Goal: Book appointment/travel/reservation

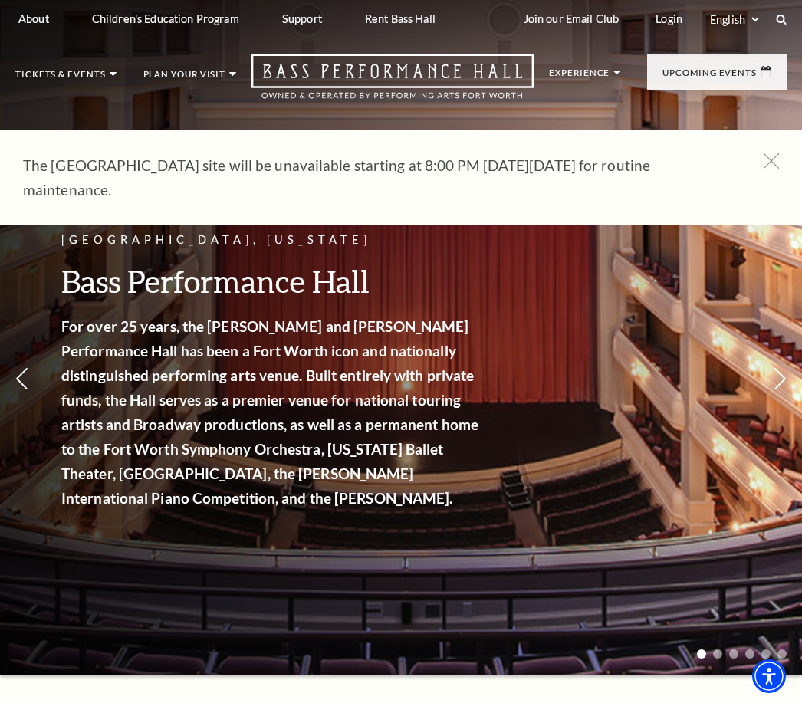
click at [84, 322] on link "Calendar" at bounding box center [61, 328] width 67 height 13
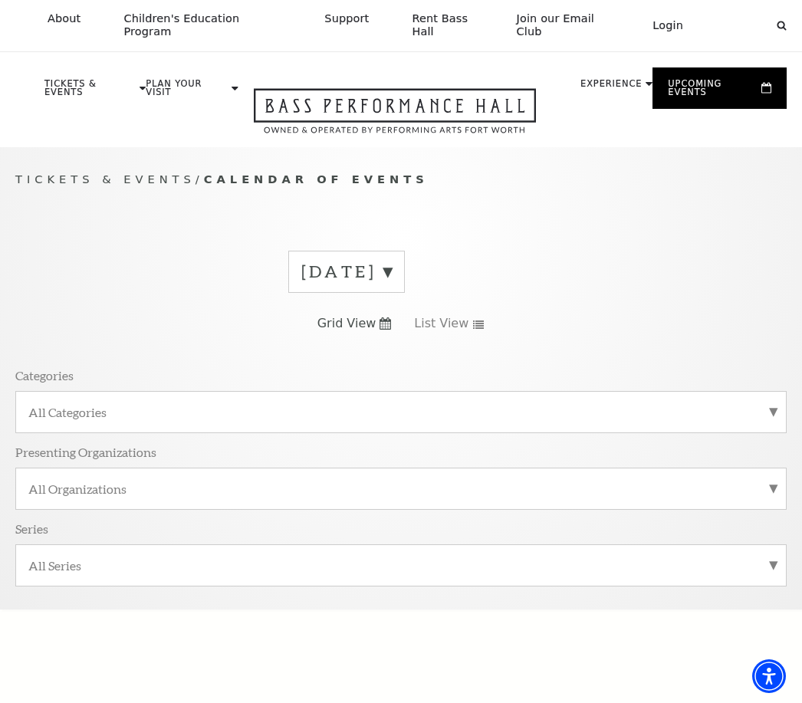
click at [392, 267] on label "September 2025" at bounding box center [346, 272] width 90 height 24
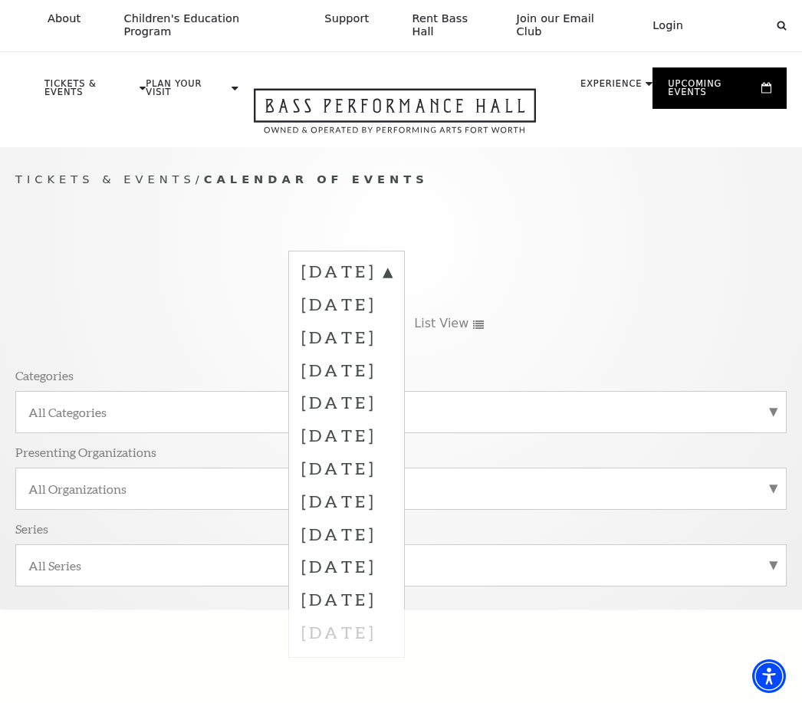
click at [392, 287] on label "October 2025" at bounding box center [346, 303] width 90 height 33
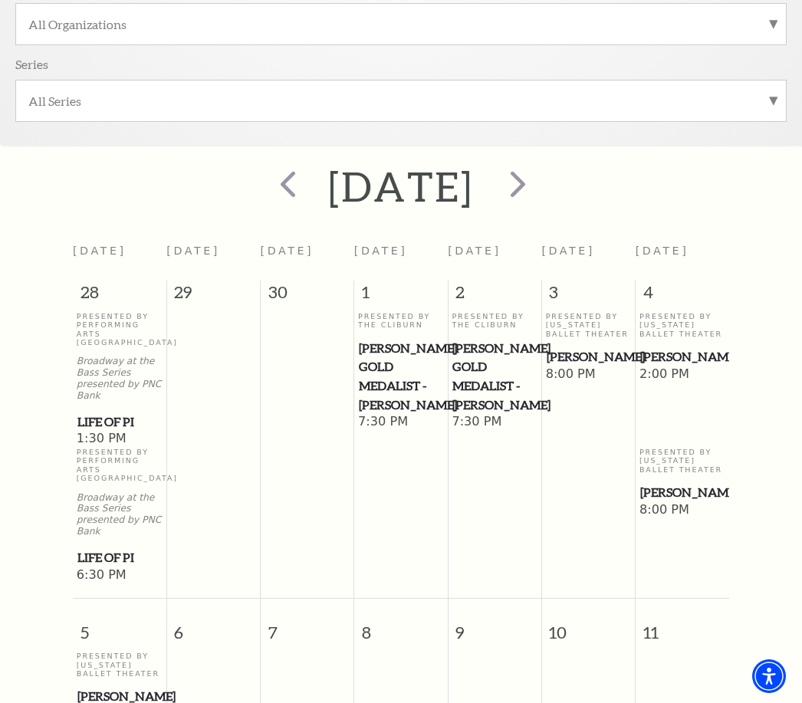
scroll to position [465, 0]
click at [539, 166] on span "next" at bounding box center [518, 183] width 44 height 44
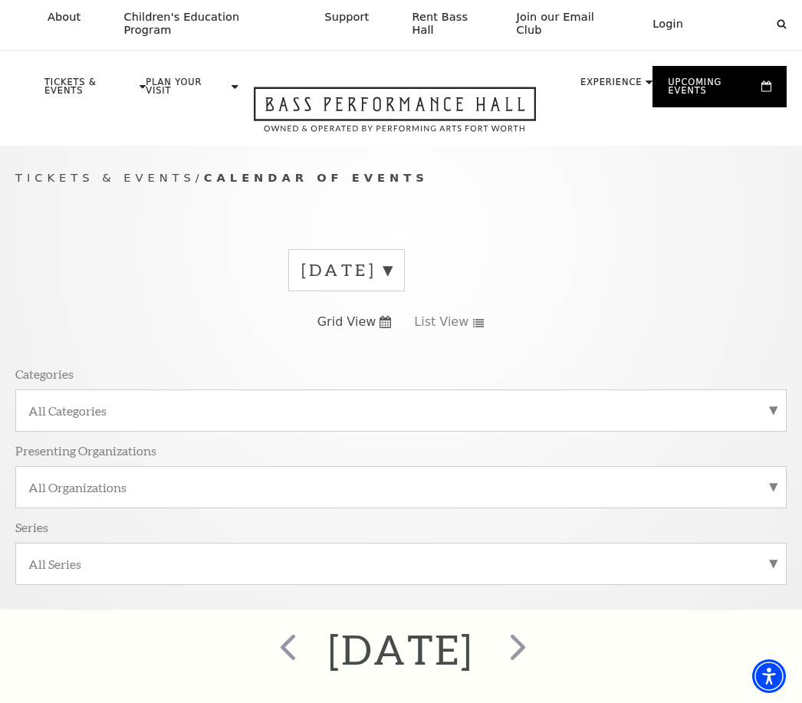
scroll to position [0, 0]
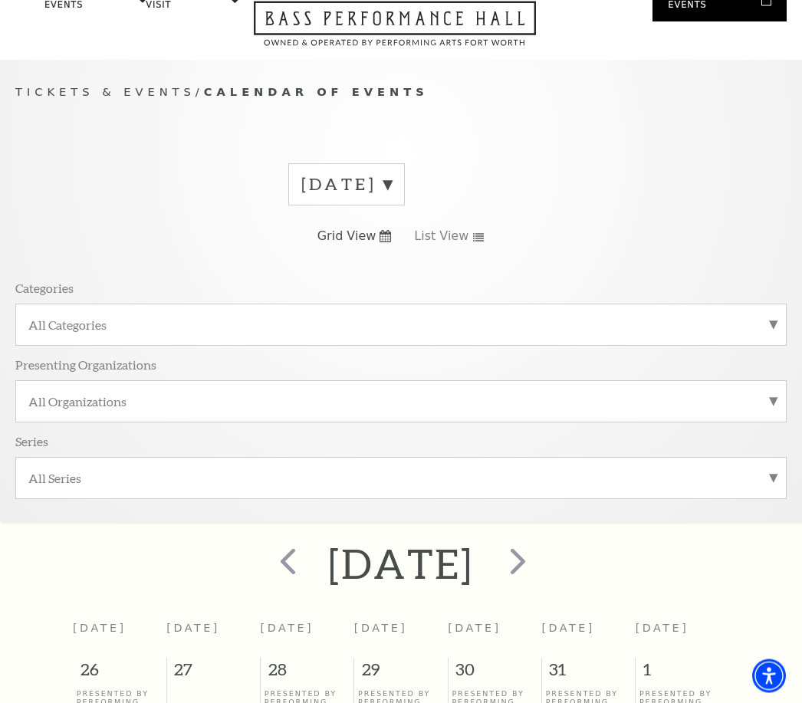
click at [539, 551] on span "next" at bounding box center [518, 561] width 44 height 44
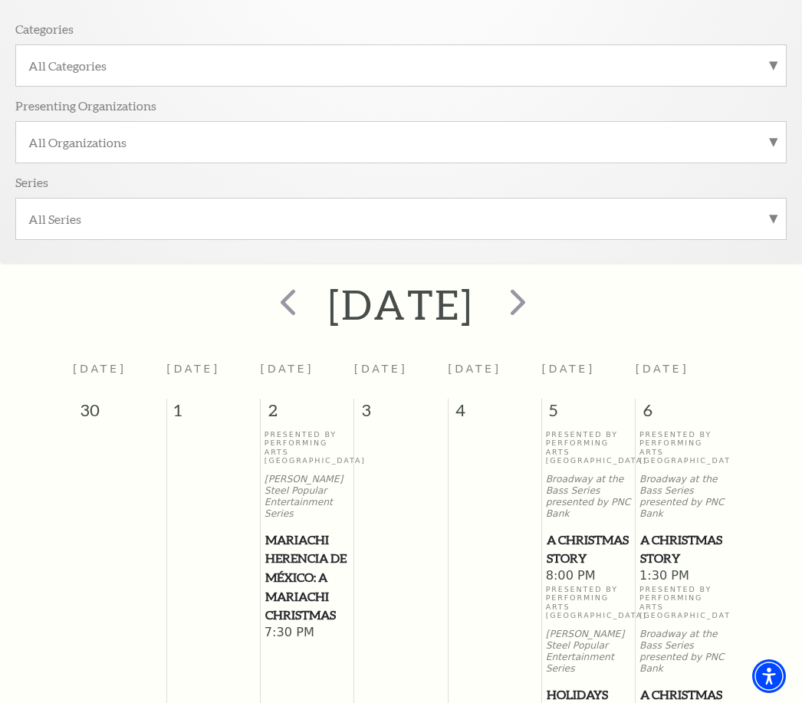
scroll to position [300, 0]
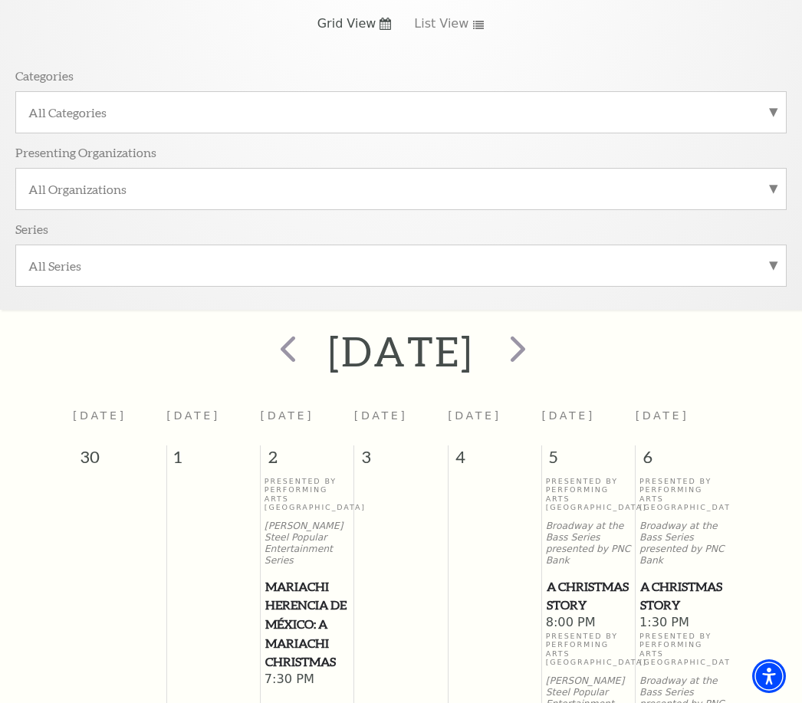
click at [539, 327] on span "next" at bounding box center [518, 348] width 44 height 44
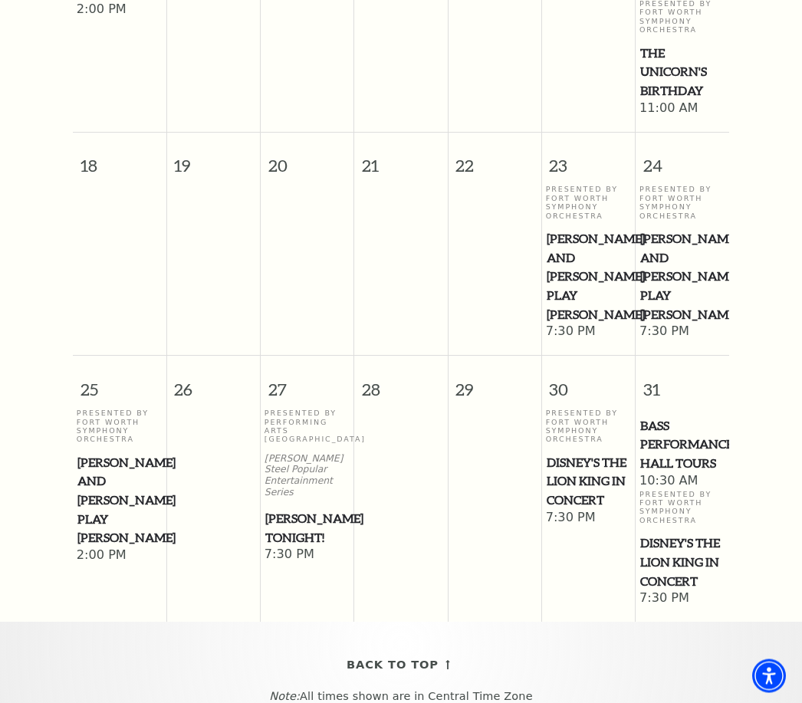
scroll to position [1219, 0]
click at [687, 416] on span "Bass Performance Hall Tours" at bounding box center [682, 444] width 84 height 57
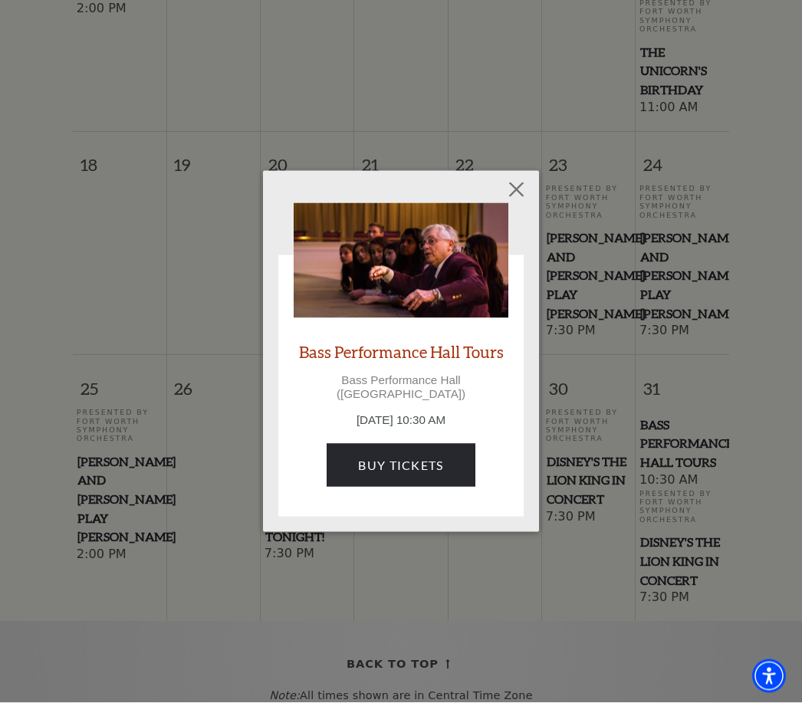
scroll to position [1220, 0]
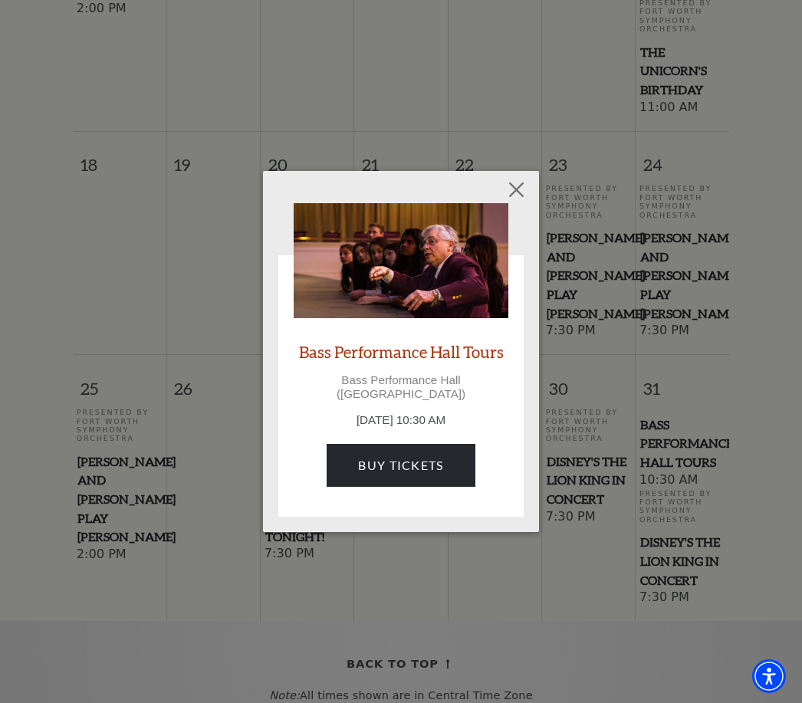
click at [523, 204] on button "Close" at bounding box center [516, 189] width 29 height 29
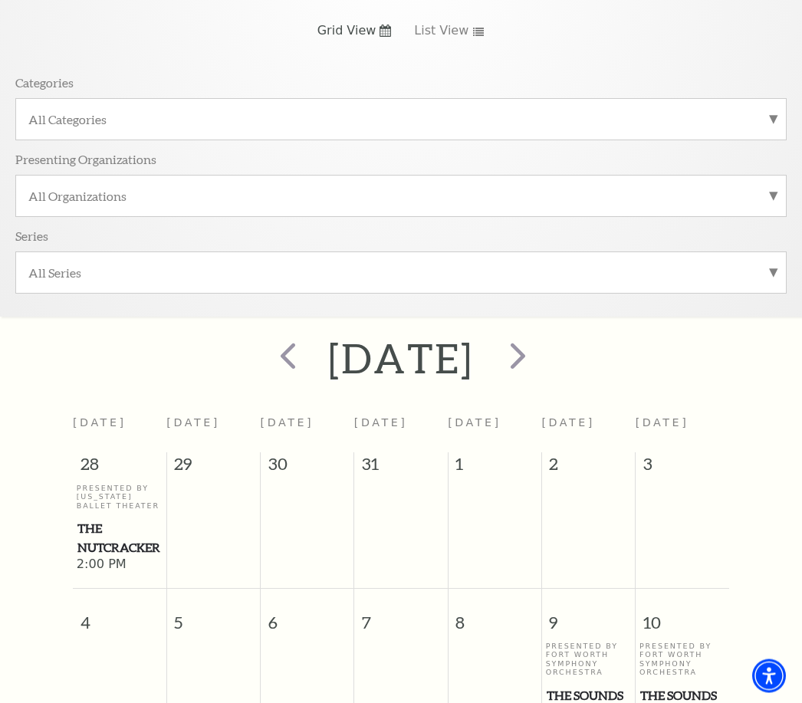
click at [266, 334] on span "prev" at bounding box center [288, 356] width 44 height 44
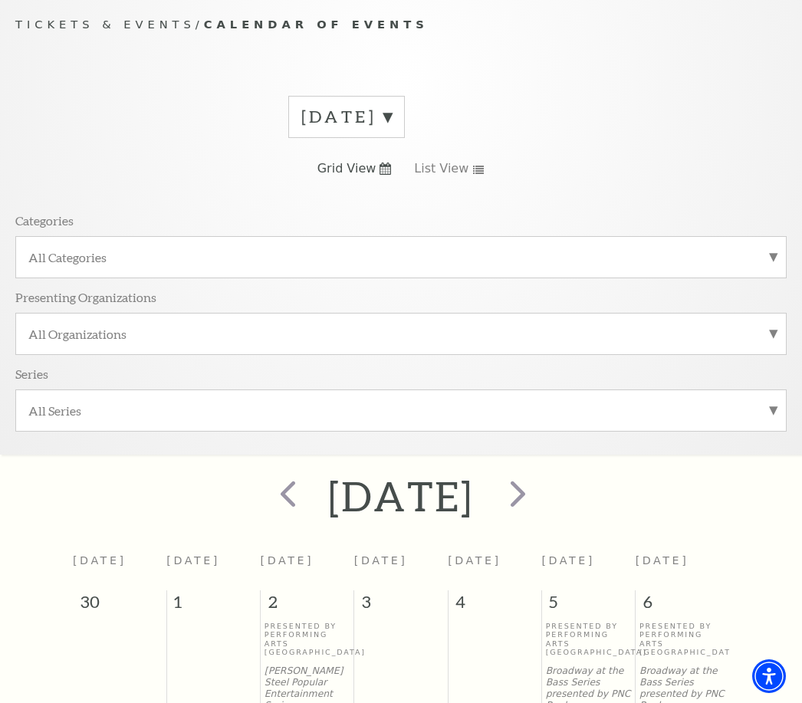
scroll to position [133, 0]
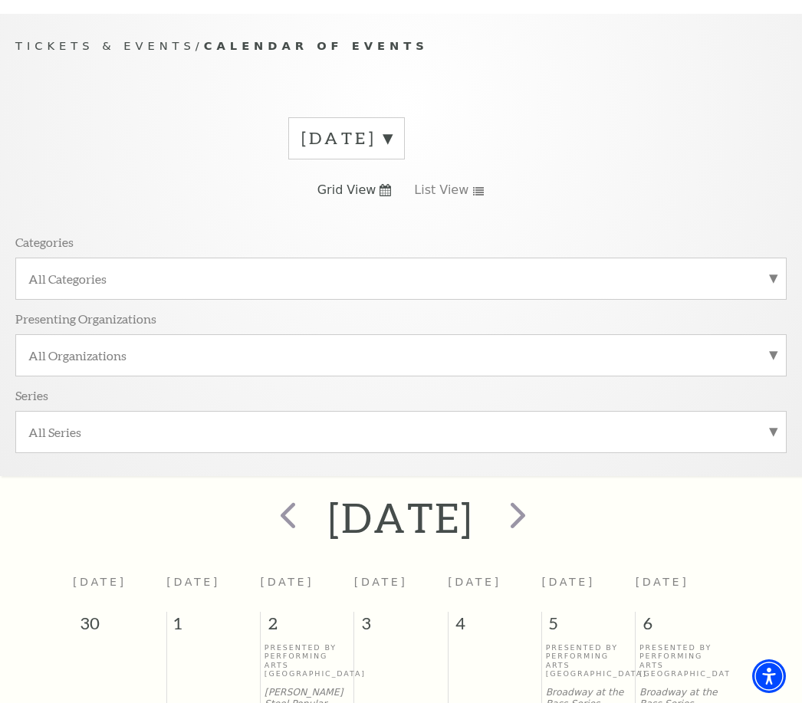
click at [266, 503] on span "prev" at bounding box center [288, 515] width 44 height 44
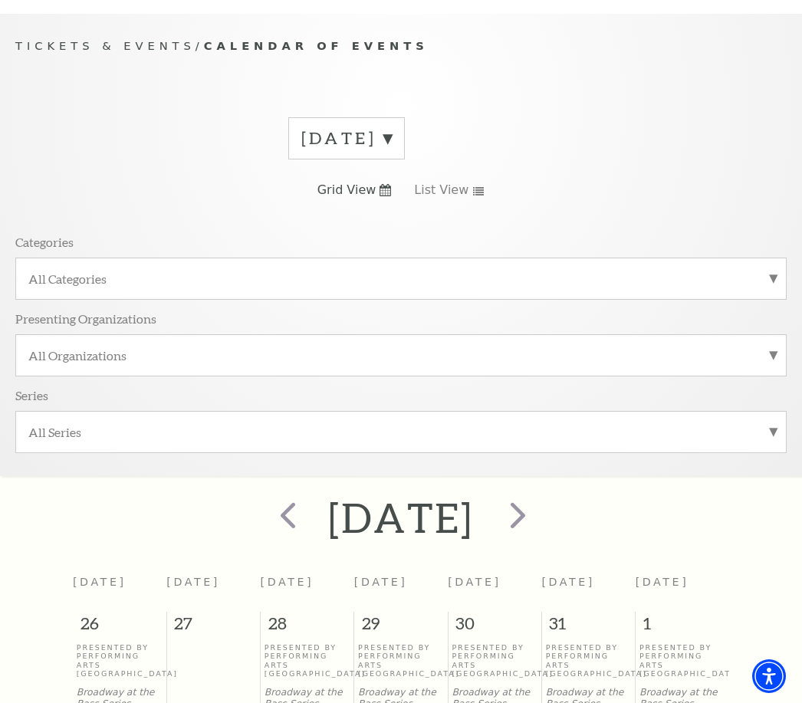
click at [266, 509] on span "prev" at bounding box center [288, 515] width 44 height 44
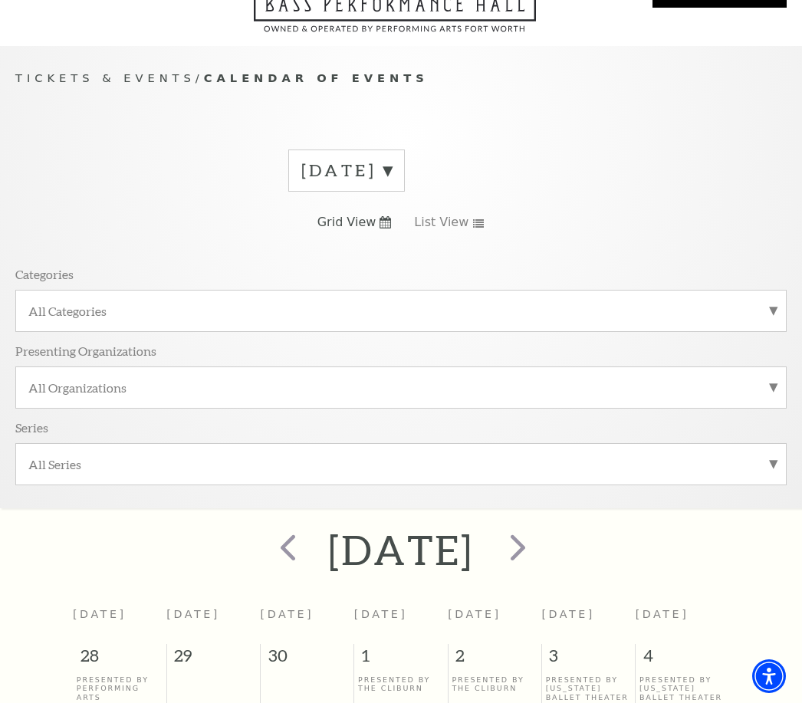
scroll to position [100, 0]
